Goal: Communication & Community: Connect with others

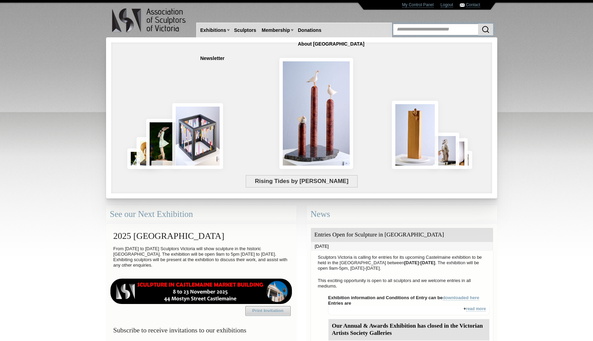
click at [462, 34] on input "text" at bounding box center [443, 30] width 100 height 12
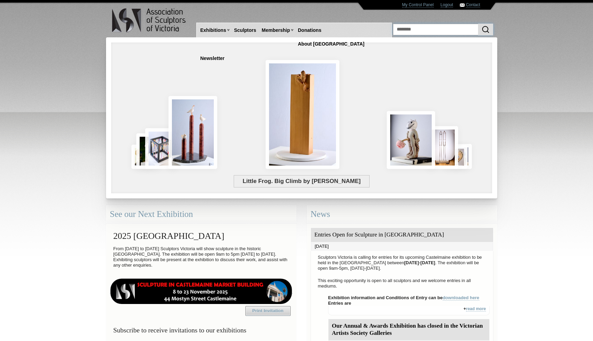
type input "********"
click at [557, 61] on body "Toggle navigation Association of Sculptors of [GEOGRAPHIC_DATA] Home Exhibition…" at bounding box center [296, 170] width 593 height 341
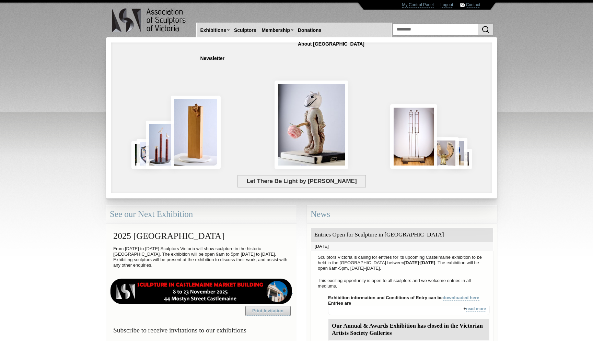
click at [483, 29] on img "submit" at bounding box center [485, 29] width 8 height 8
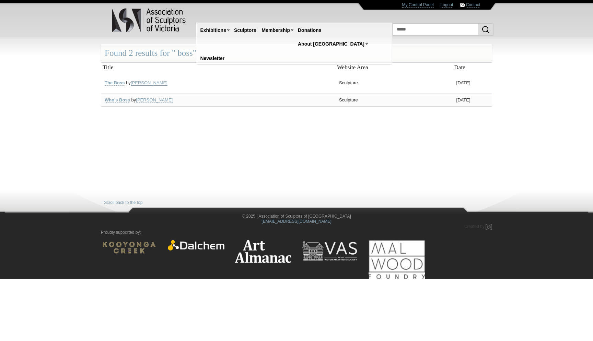
click at [153, 83] on link "[PERSON_NAME]" at bounding box center [149, 82] width 37 height 5
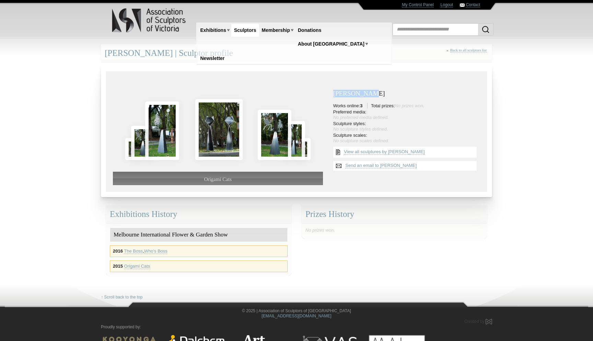
drag, startPoint x: 371, startPoint y: 94, endPoint x: 331, endPoint y: 94, distance: 39.8
click at [331, 94] on div "Mark Ryland Works online: 3 Total prizes: No prizes won. Preferred media: No pr…" at bounding box center [406, 128] width 157 height 86
copy h3 "Mark Ryland"
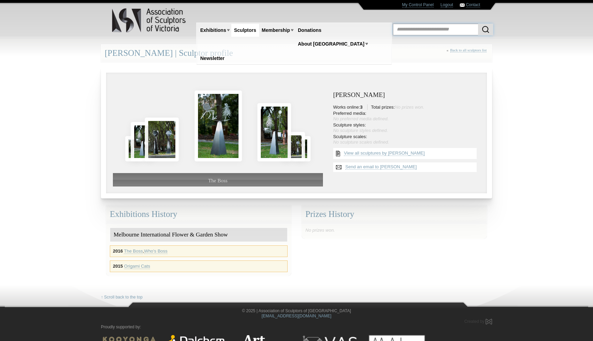
click at [406, 27] on input "text" at bounding box center [443, 30] width 100 height 12
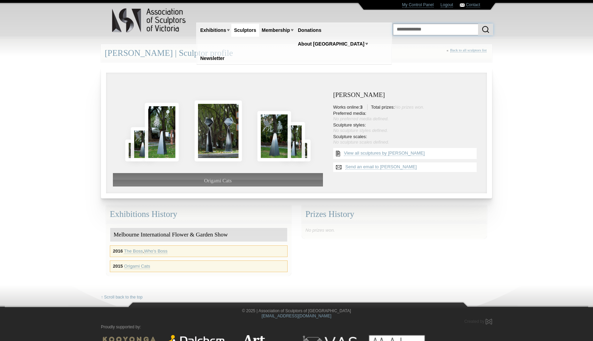
type input "**********"
click at [478, 24] on button "submit" at bounding box center [485, 30] width 15 height 12
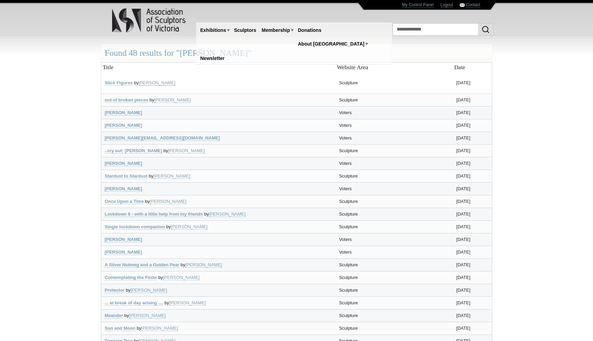
click at [156, 83] on link "Jenny Rickards" at bounding box center [157, 82] width 37 height 5
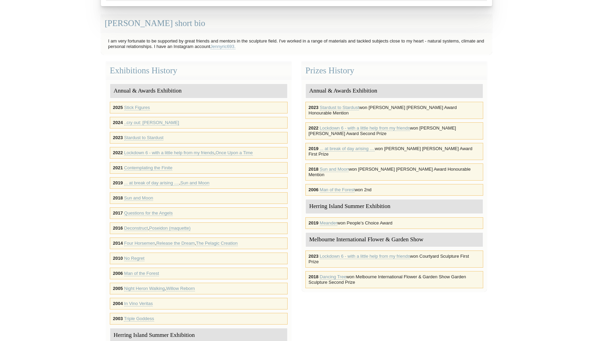
scroll to position [179, 0]
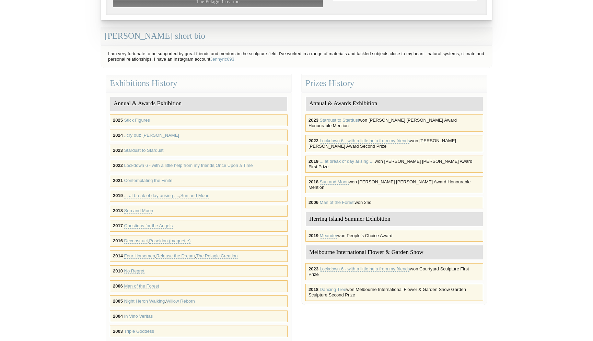
click at [145, 212] on link "Sun and Moon" at bounding box center [138, 210] width 29 height 5
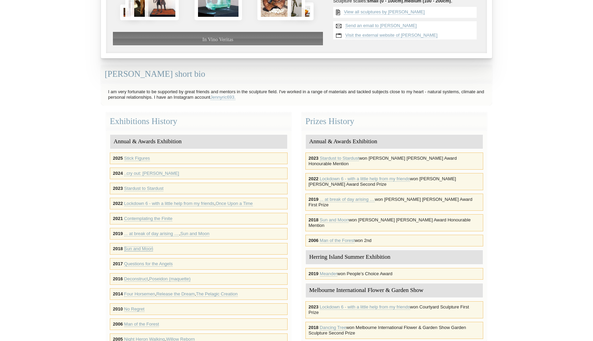
scroll to position [0, 0]
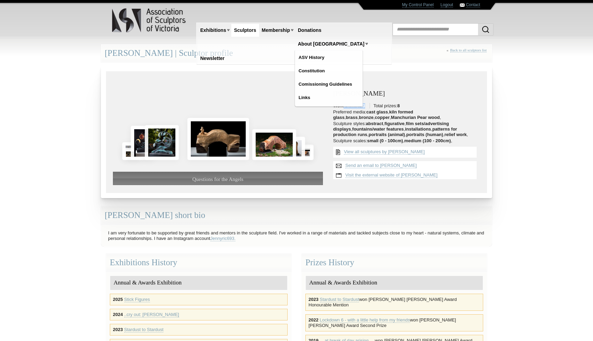
drag, startPoint x: 344, startPoint y: 106, endPoint x: 368, endPoint y: 106, distance: 23.7
click at [368, 106] on li "Works online: 43 Total prizes: 8" at bounding box center [406, 105] width 147 height 5
click at [364, 109] on ul "Works online: 43 Total prizes: 8 Preferred media: cast glass , kiln formed glas…" at bounding box center [406, 123] width 147 height 41
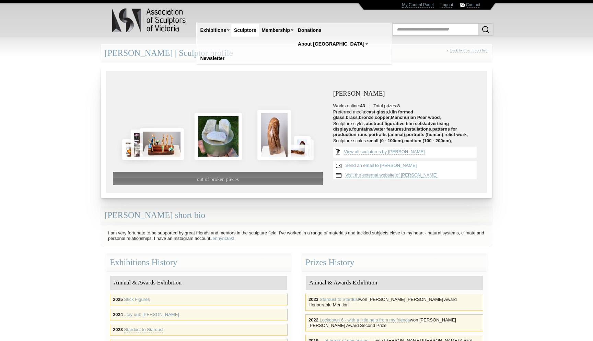
click at [378, 165] on link "Send an email to Jenny Rickards" at bounding box center [380, 165] width 71 height 5
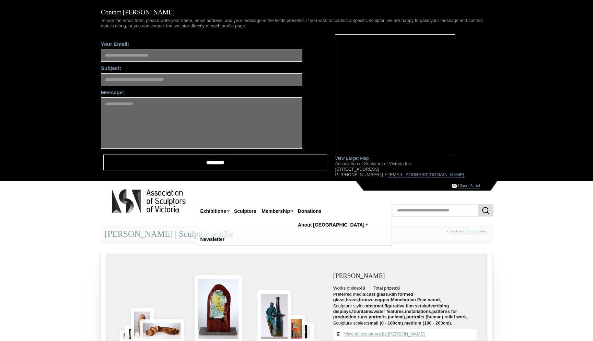
click at [292, 165] on input "**********" at bounding box center [215, 163] width 224 height 16
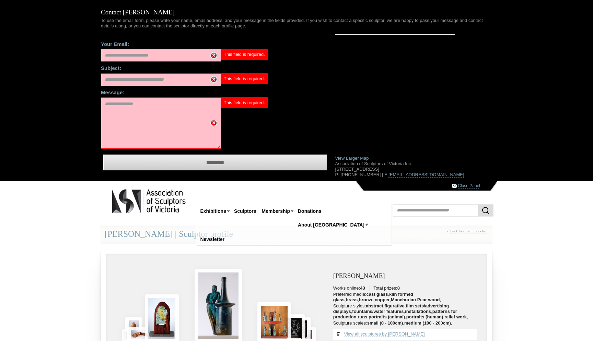
click at [54, 112] on div "**********" at bounding box center [296, 90] width 593 height 181
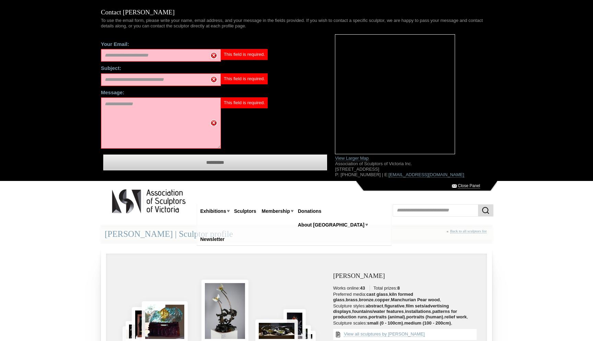
click at [462, 184] on link "Close Panel" at bounding box center [469, 185] width 22 height 5
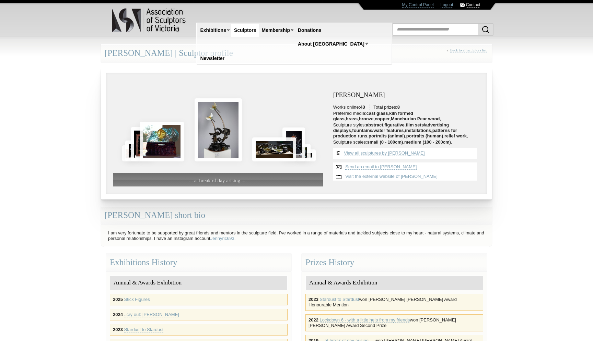
click at [478, 6] on link "Contact" at bounding box center [473, 4] width 14 height 5
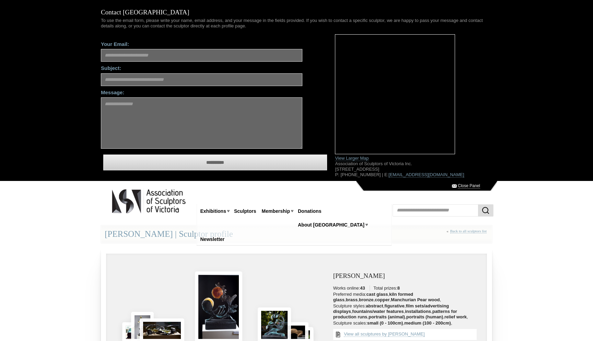
click at [464, 186] on link "Close Panel" at bounding box center [469, 185] width 22 height 5
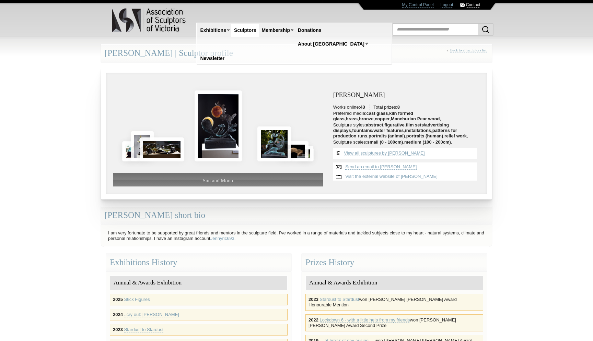
click at [473, 5] on link "Contact" at bounding box center [473, 4] width 14 height 5
